Goal: Information Seeking & Learning: Check status

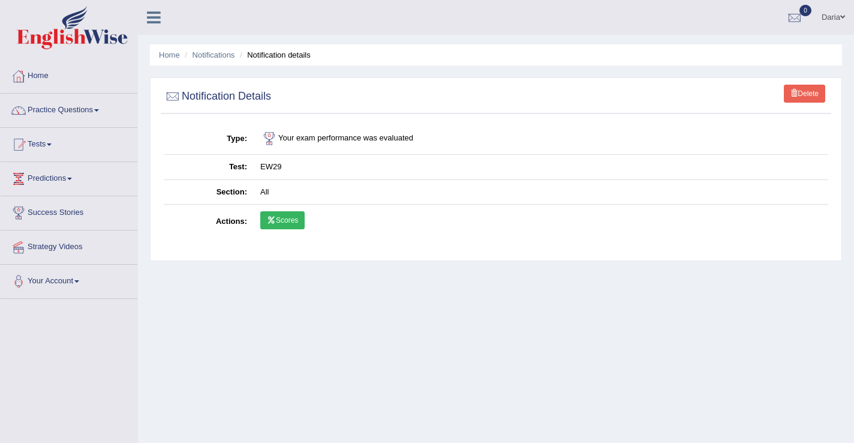
click at [287, 221] on link "Scores" at bounding box center [282, 220] width 44 height 18
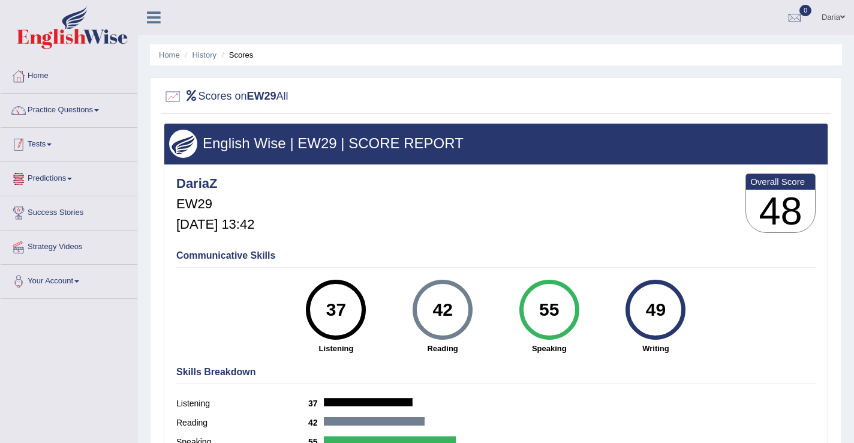
click at [40, 137] on link "Tests" at bounding box center [69, 143] width 137 height 30
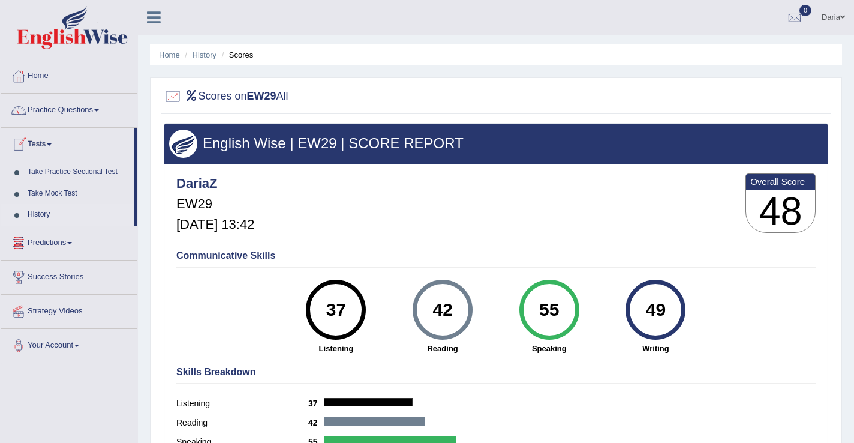
click at [55, 215] on link "History" at bounding box center [78, 215] width 112 height 22
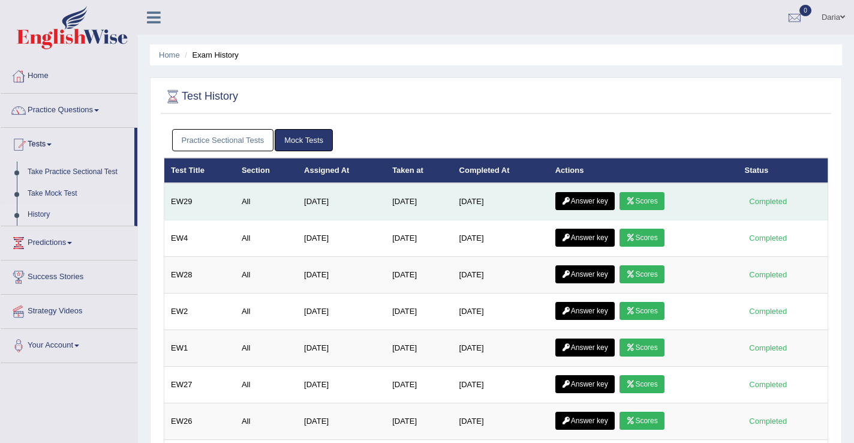
click at [584, 205] on link "Answer key" at bounding box center [585, 201] width 59 height 18
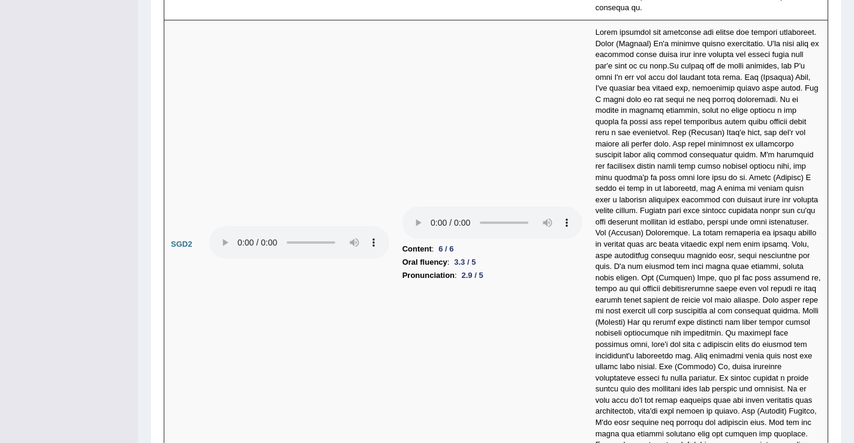
scroll to position [4118, 0]
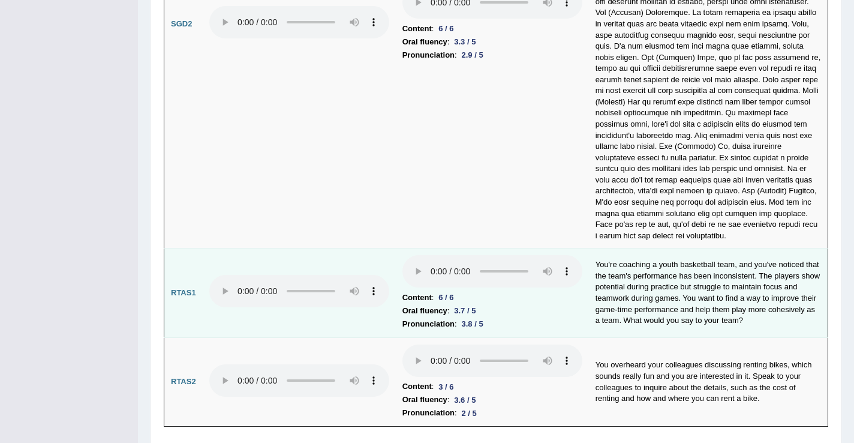
click at [466, 248] on td "Content : 6 / 6 Oral fluency : 3.7 / 5 Pronunciation : 3.8 / 5" at bounding box center [492, 292] width 193 height 89
